Goal: Transaction & Acquisition: Purchase product/service

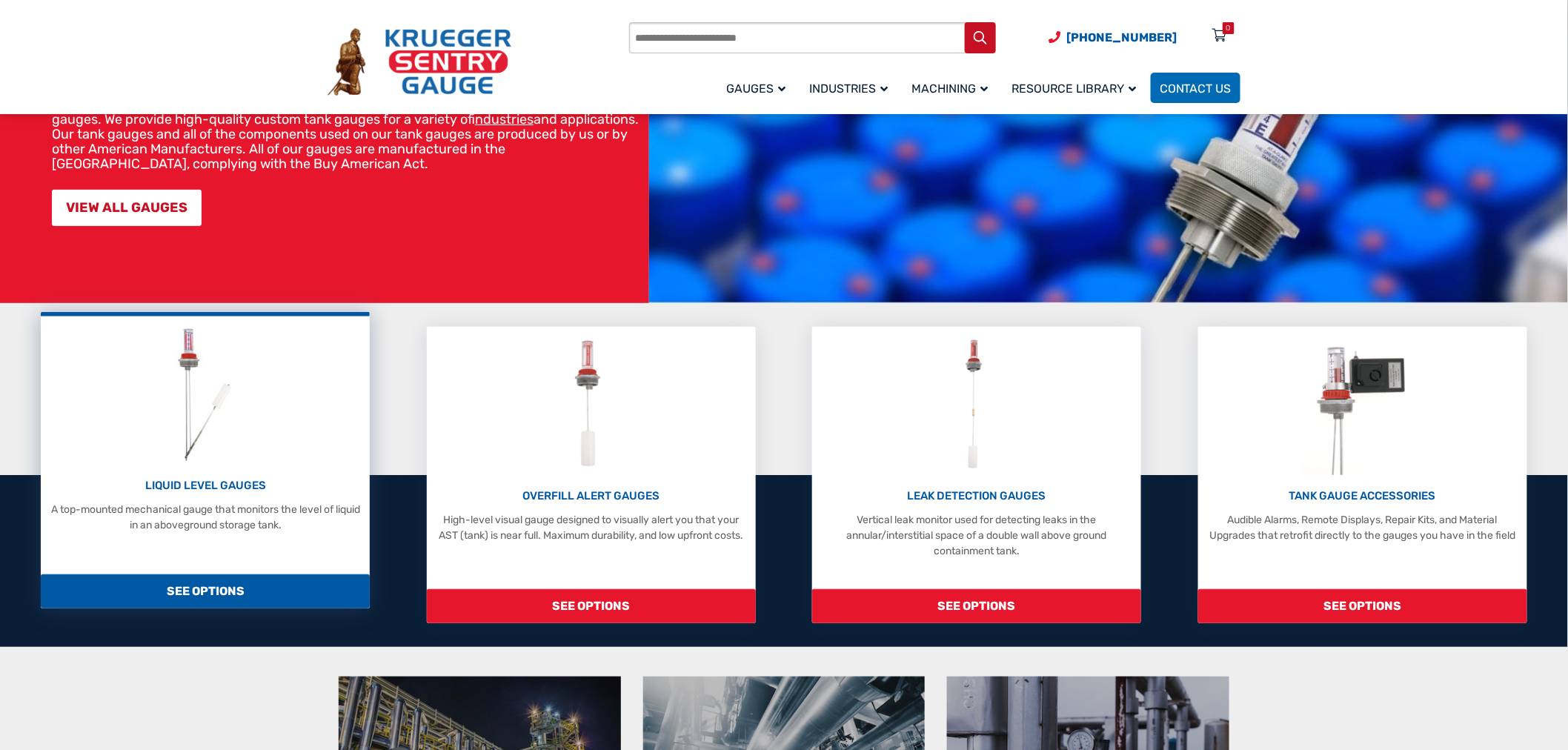
scroll to position [165, 0]
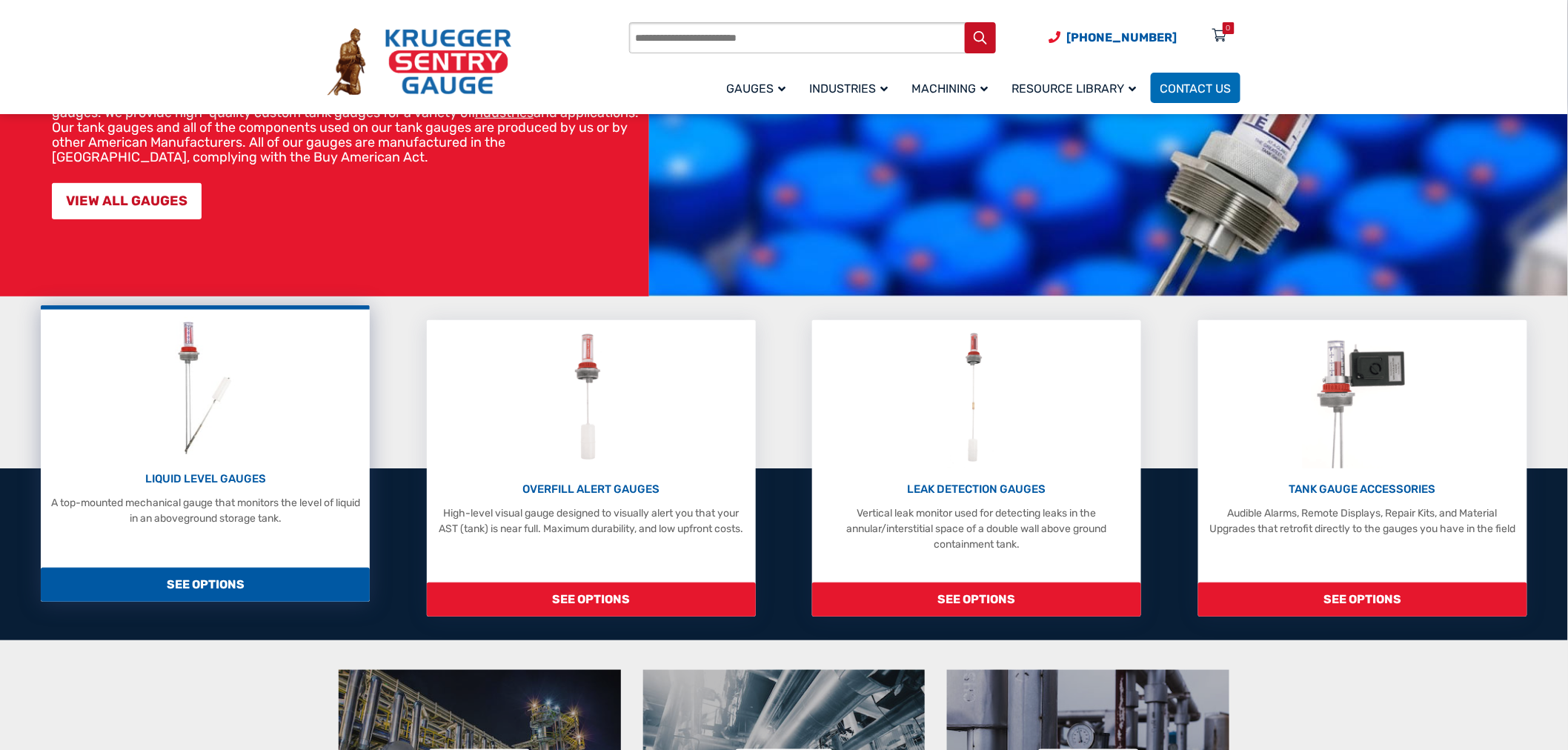
click at [212, 567] on span "SEE OPTIONS" at bounding box center [205, 584] width 329 height 34
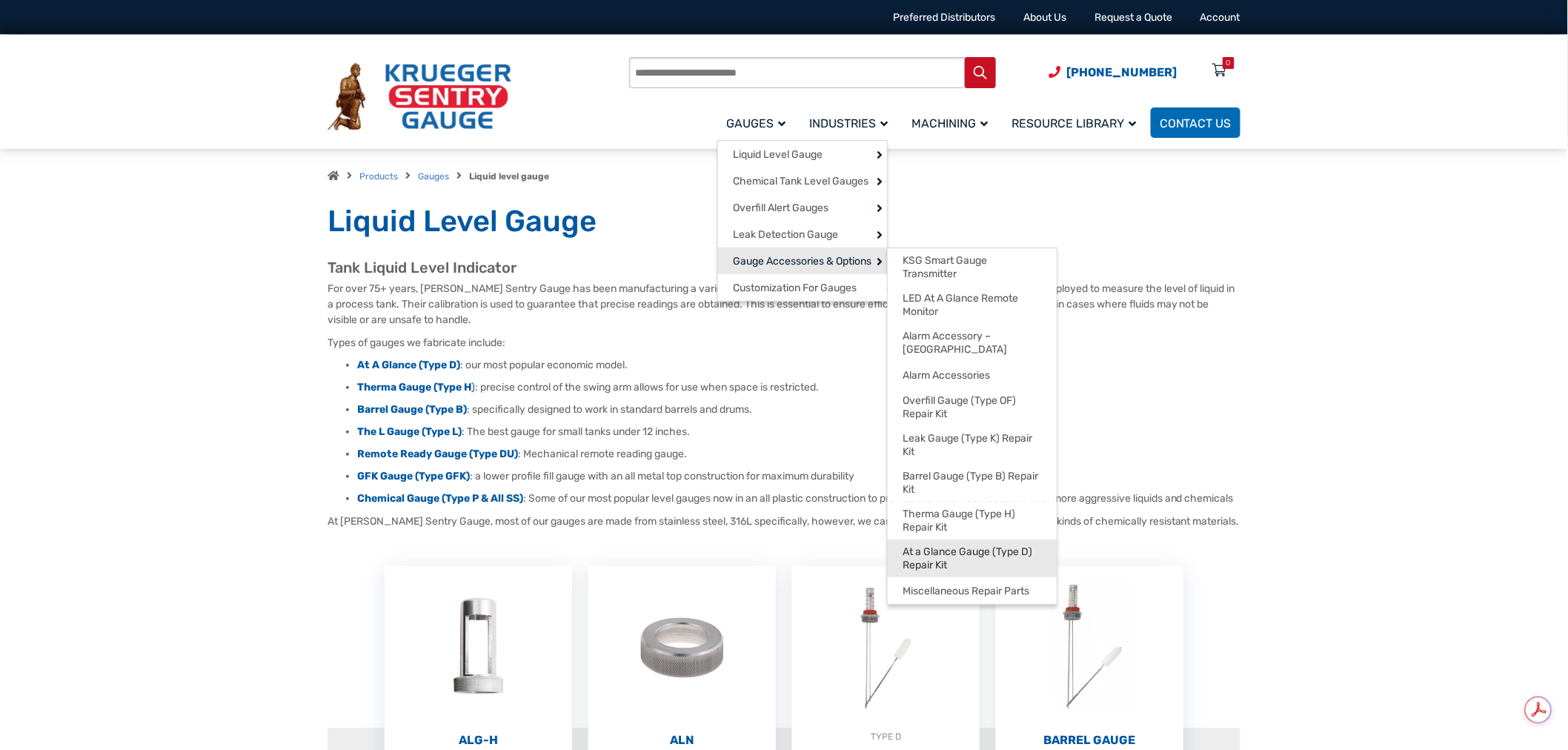
click at [978, 545] on span "At a Glance Gauge (Type D) Repair Kit" at bounding box center [971, 558] width 139 height 26
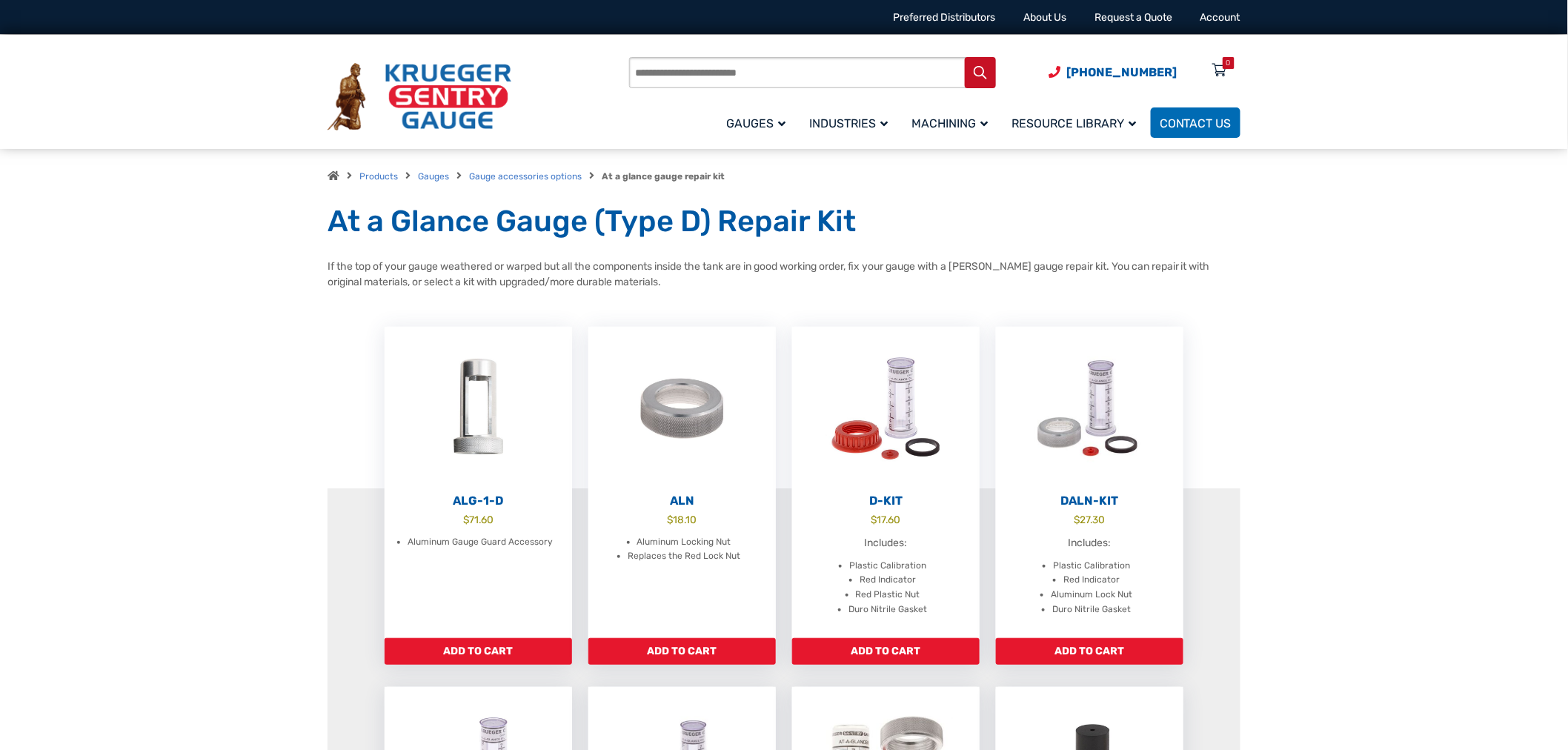
click at [1315, 130] on div "Products search (920) 434-8860 Menu 0 Menu Account Gauges Liquid Level Gauge At…" at bounding box center [784, 92] width 1568 height 114
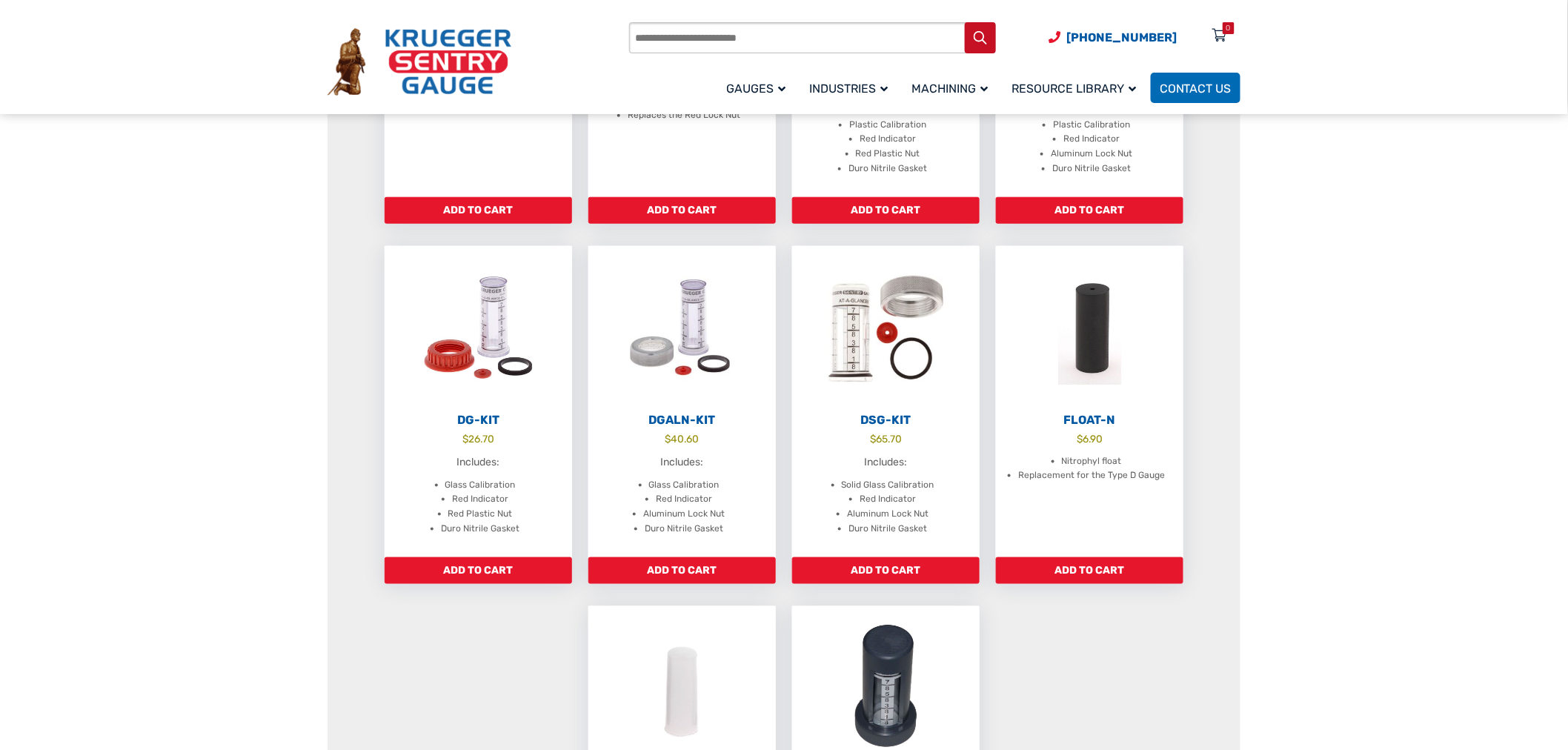
scroll to position [411, 0]
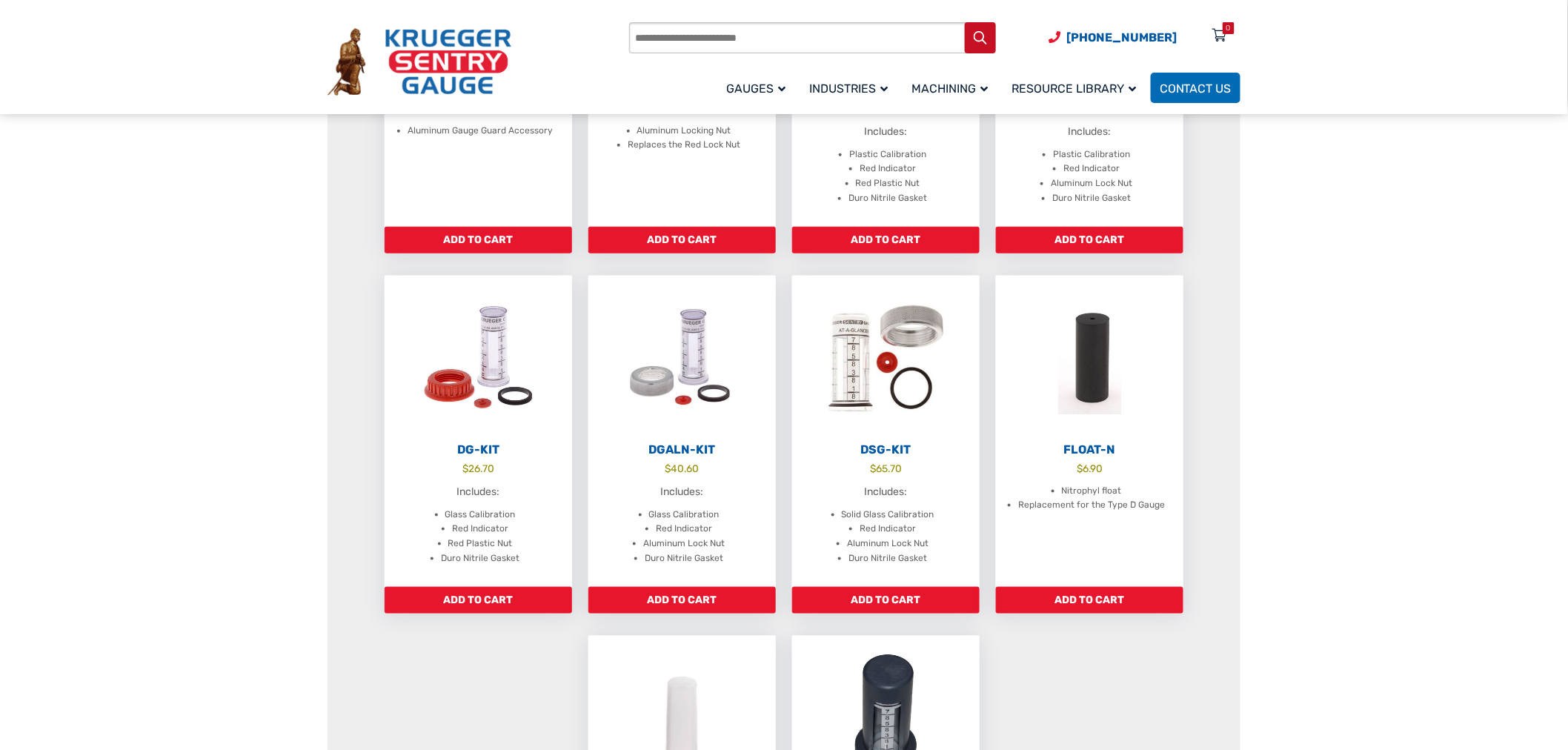
click at [1291, 370] on section "At a Glance Gauge (Type D) Repair Kit If the top of your gauge weathered or war…" at bounding box center [784, 421] width 1568 height 1260
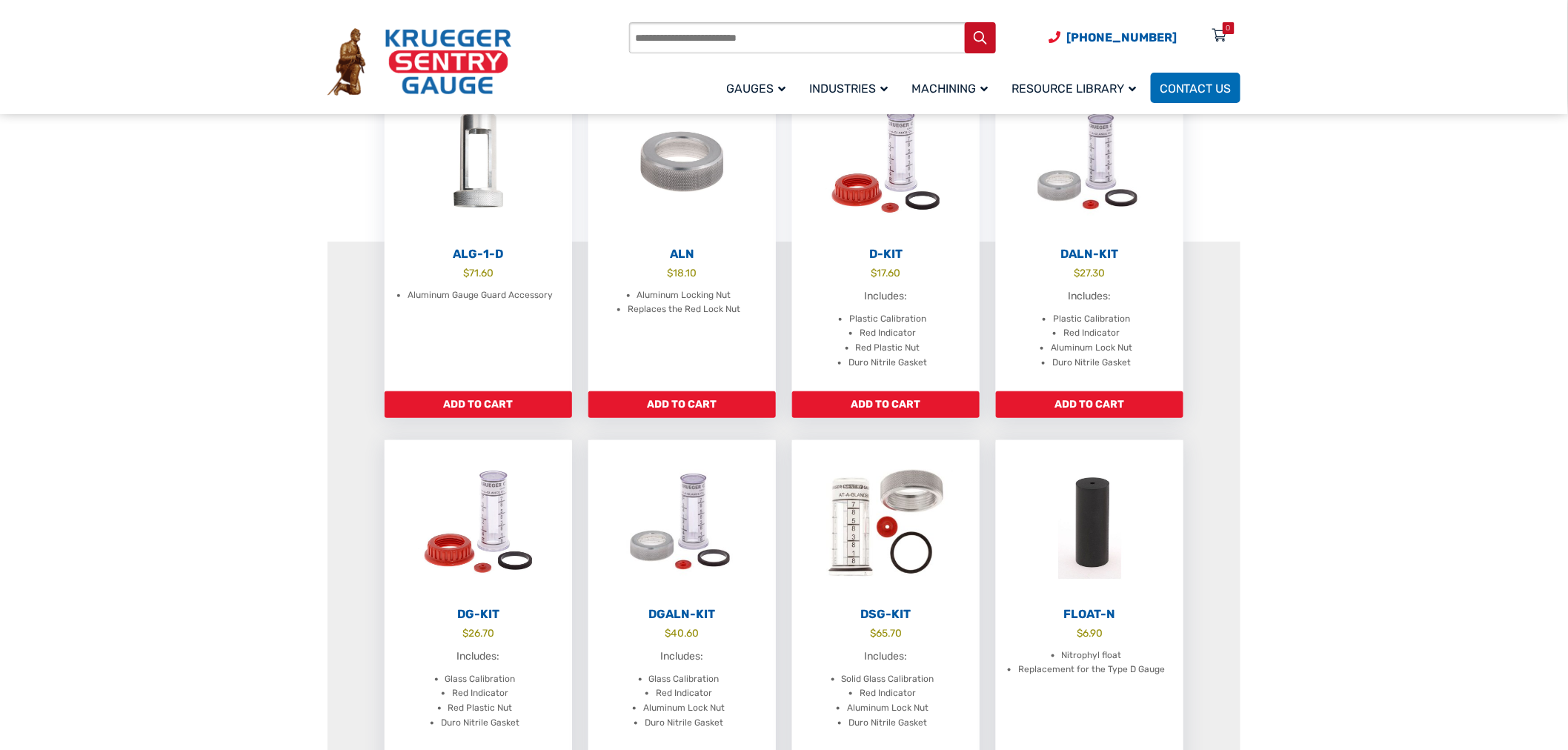
scroll to position [0, 0]
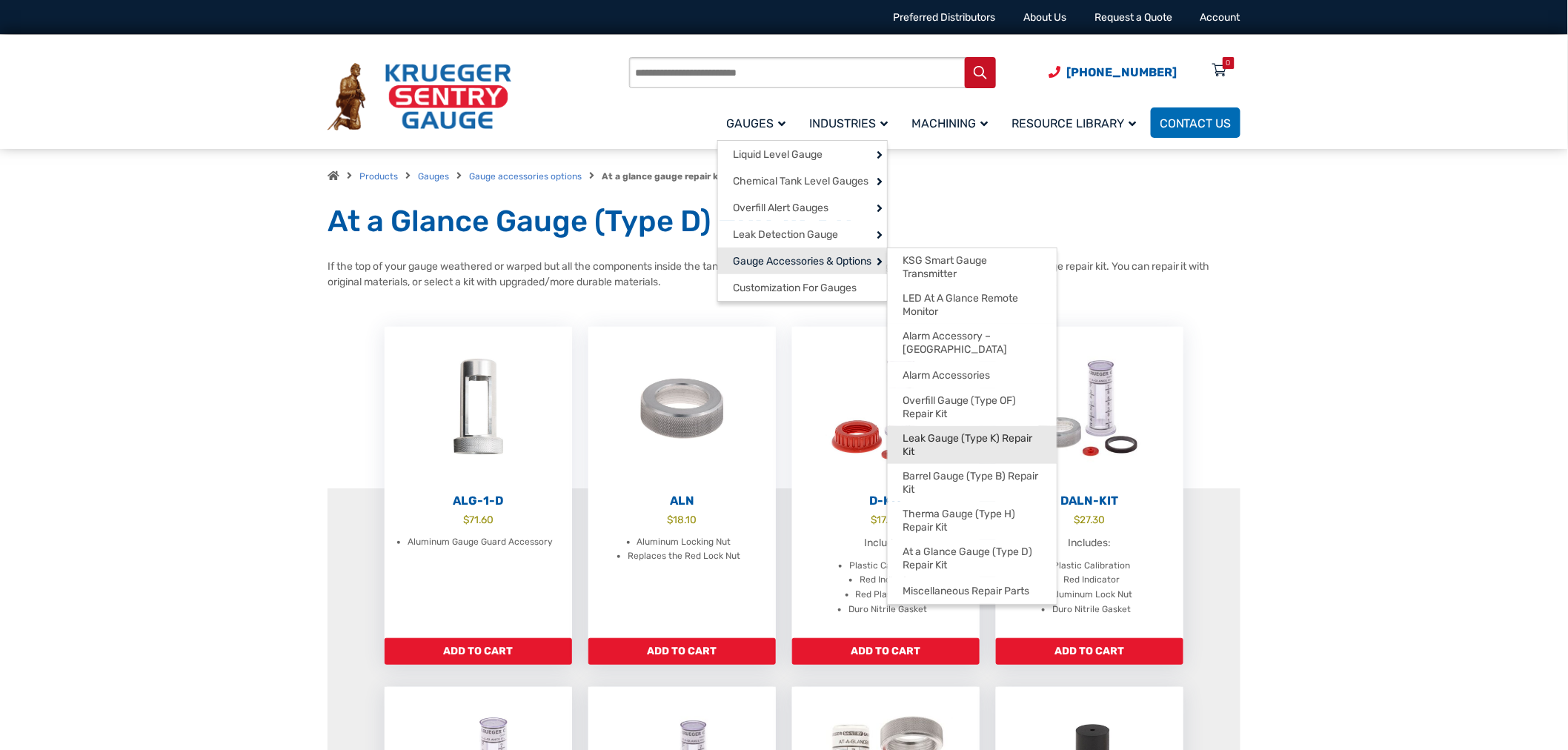
click at [961, 432] on span "Leak Gauge (Type K) Repair Kit" at bounding box center [971, 445] width 139 height 26
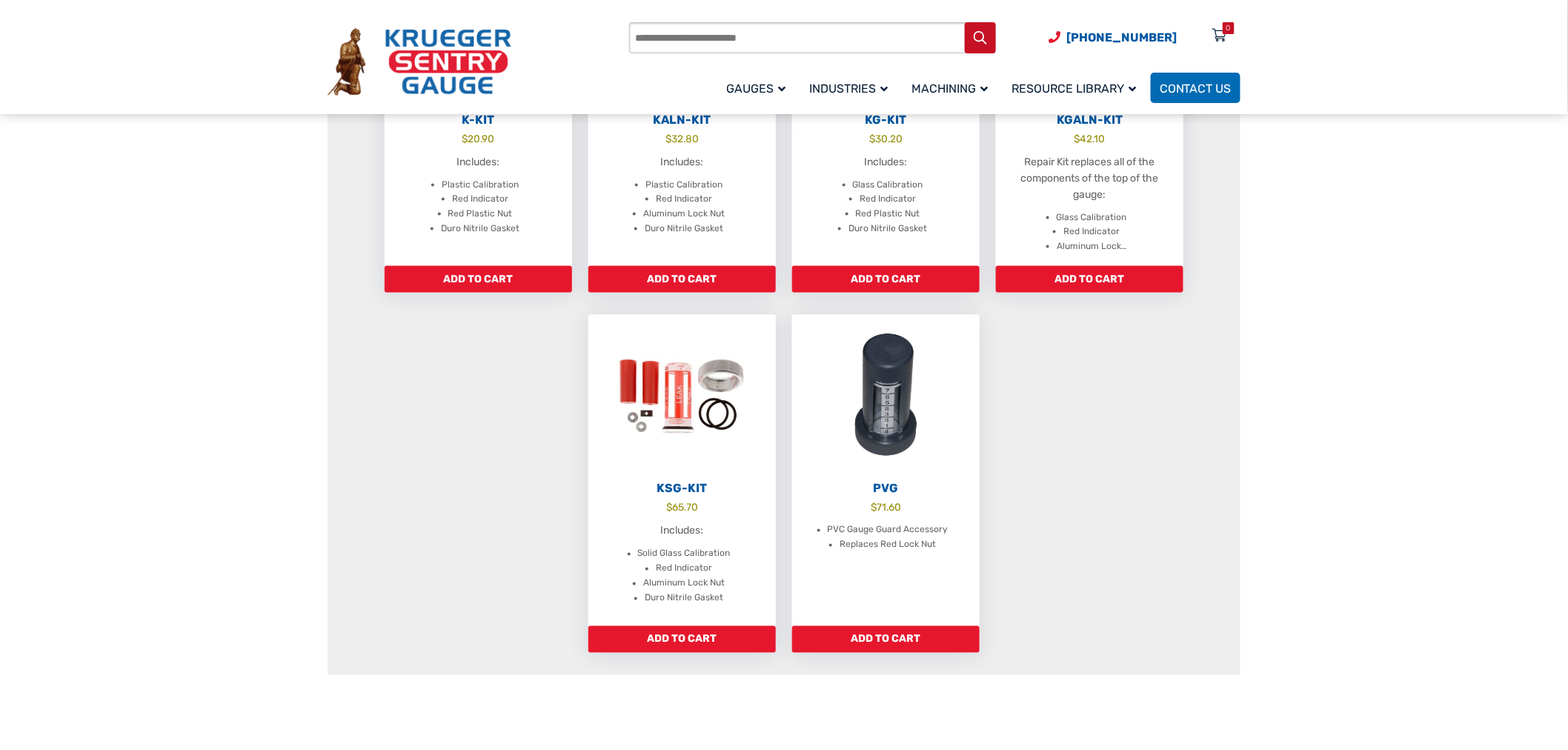
scroll to position [575, 0]
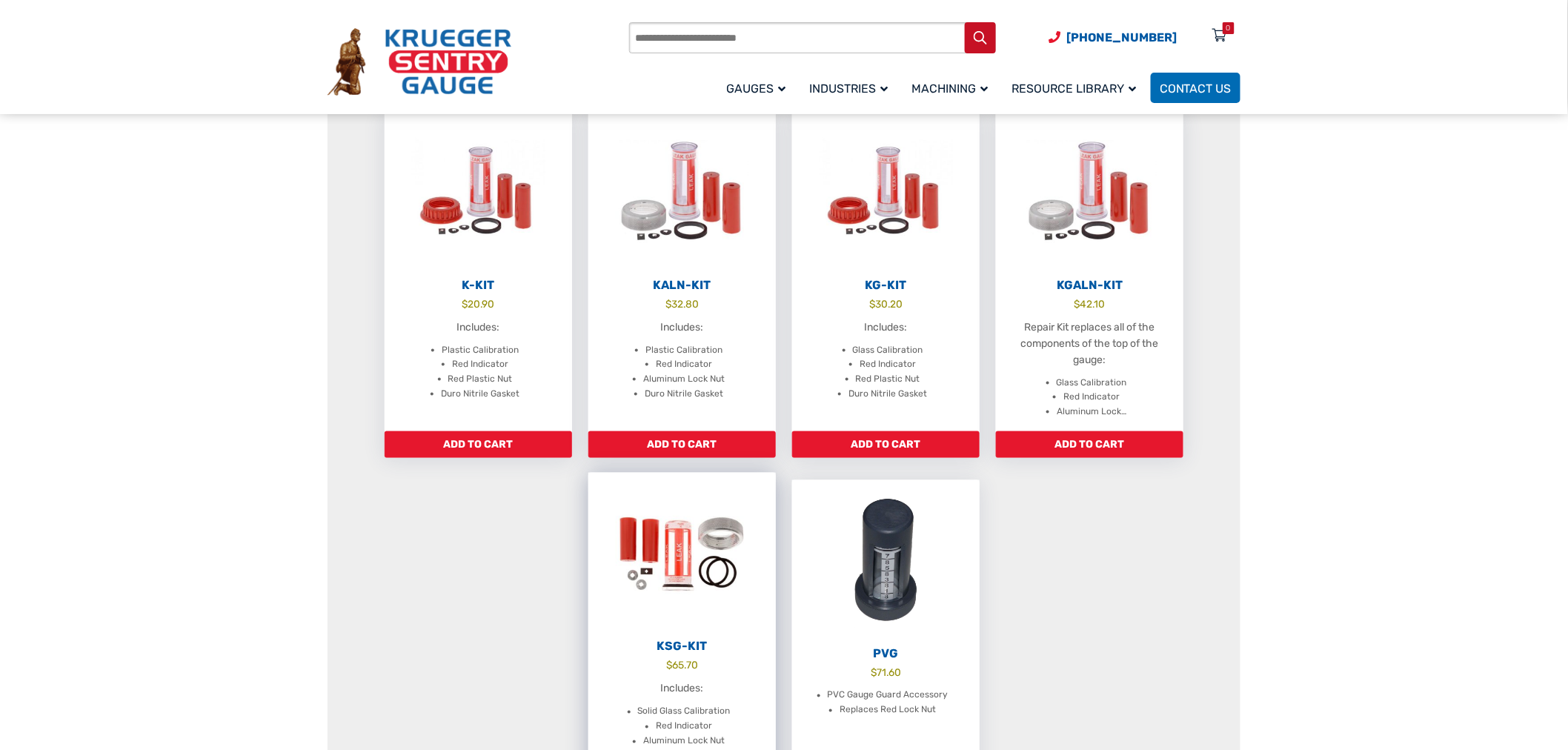
click at [670, 548] on img at bounding box center [682, 554] width 187 height 163
